Goal: Transaction & Acquisition: Book appointment/travel/reservation

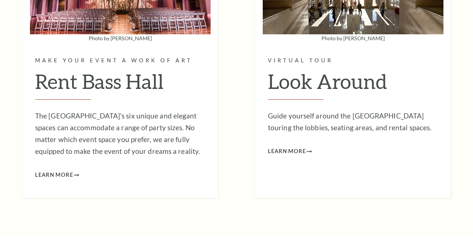
scroll to position [1590, 0]
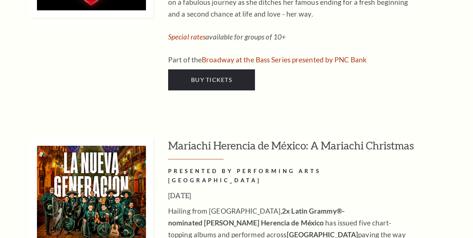
scroll to position [2120, 0]
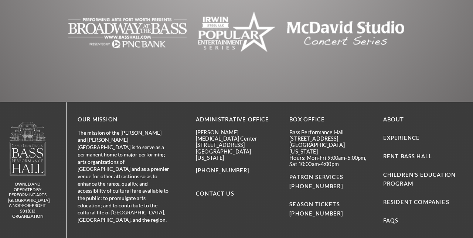
scroll to position [930, 0]
